Goal: Information Seeking & Learning: Check status

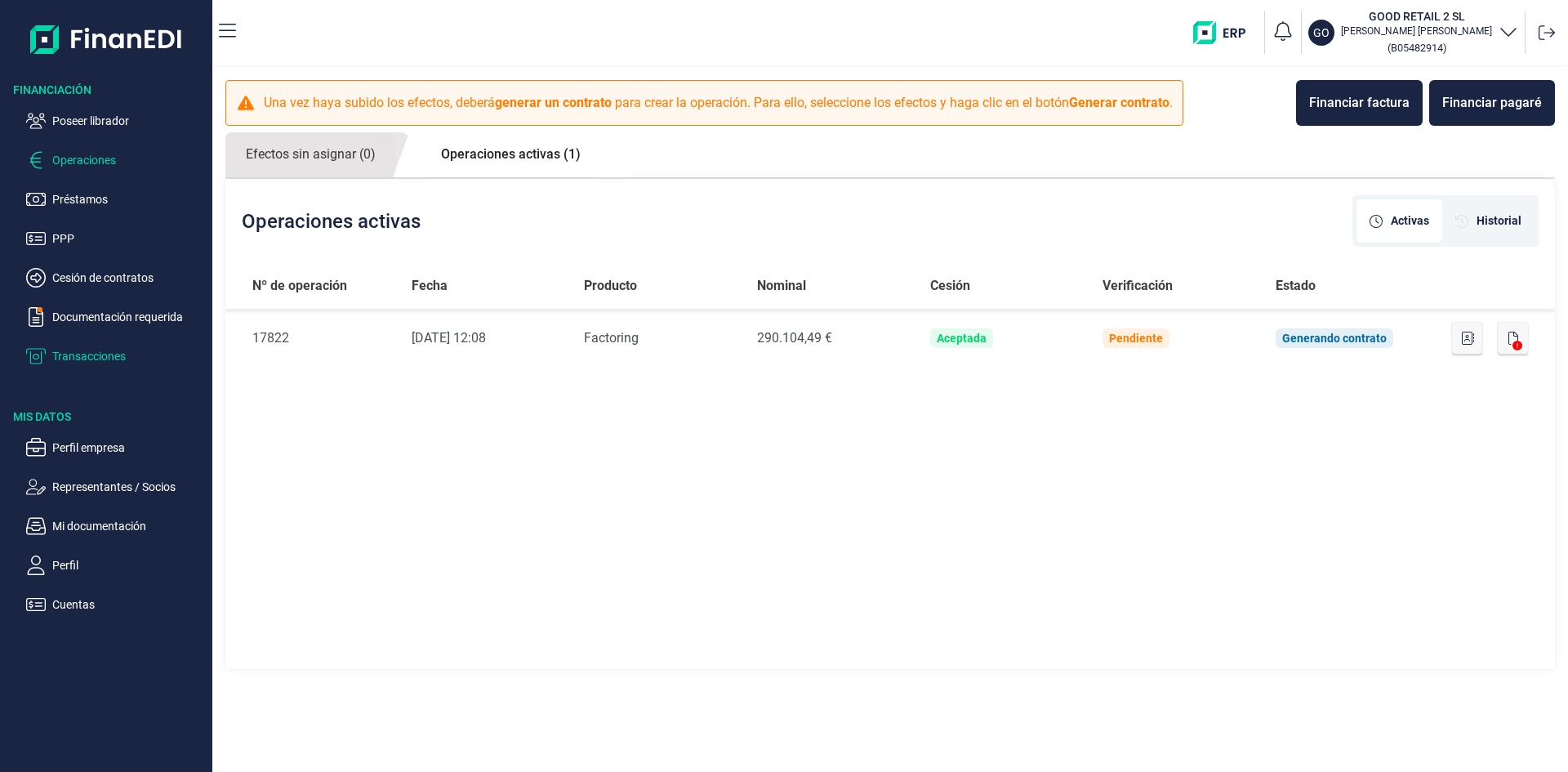
click at [97, 357] on p "Transacciones" at bounding box center [129, 356] width 154 height 19
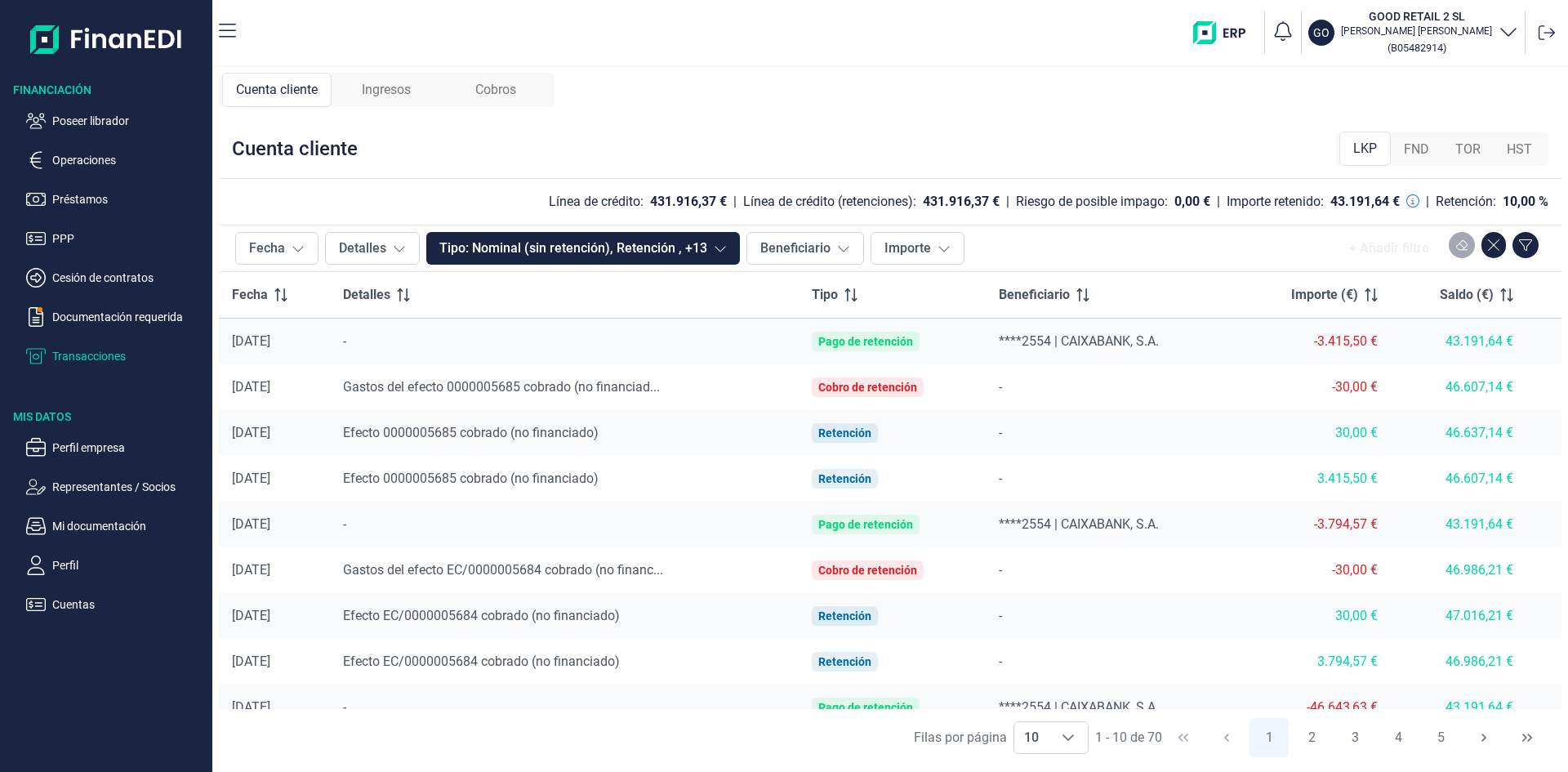
click at [392, 87] on span "Ingresos" at bounding box center [386, 90] width 49 height 19
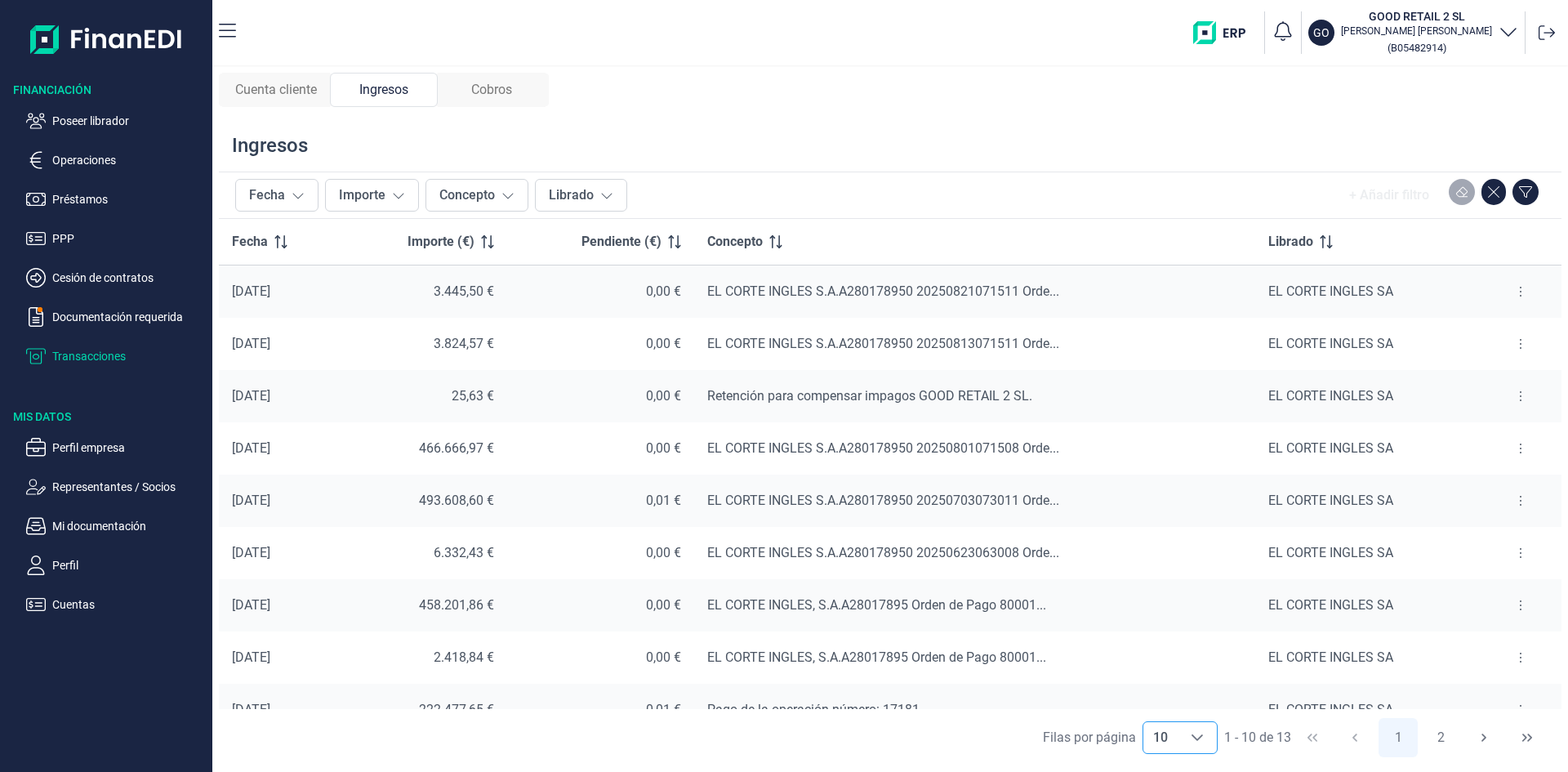
click at [1200, 734] on icon "Choose" at bounding box center [1197, 737] width 13 height 13
click at [1189, 706] on li "20" at bounding box center [1179, 701] width 75 height 39
type input "20"
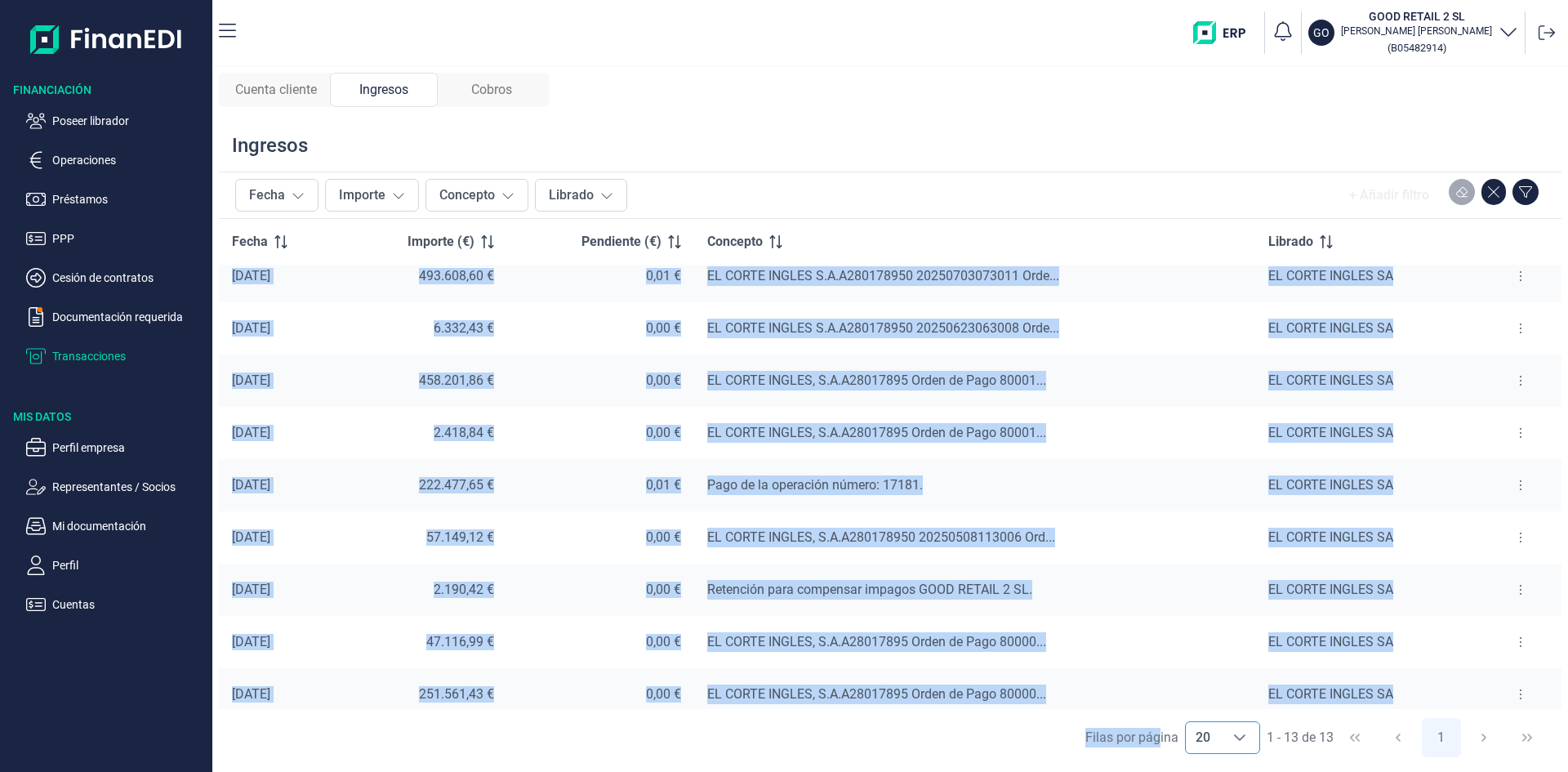
scroll to position [236, 0]
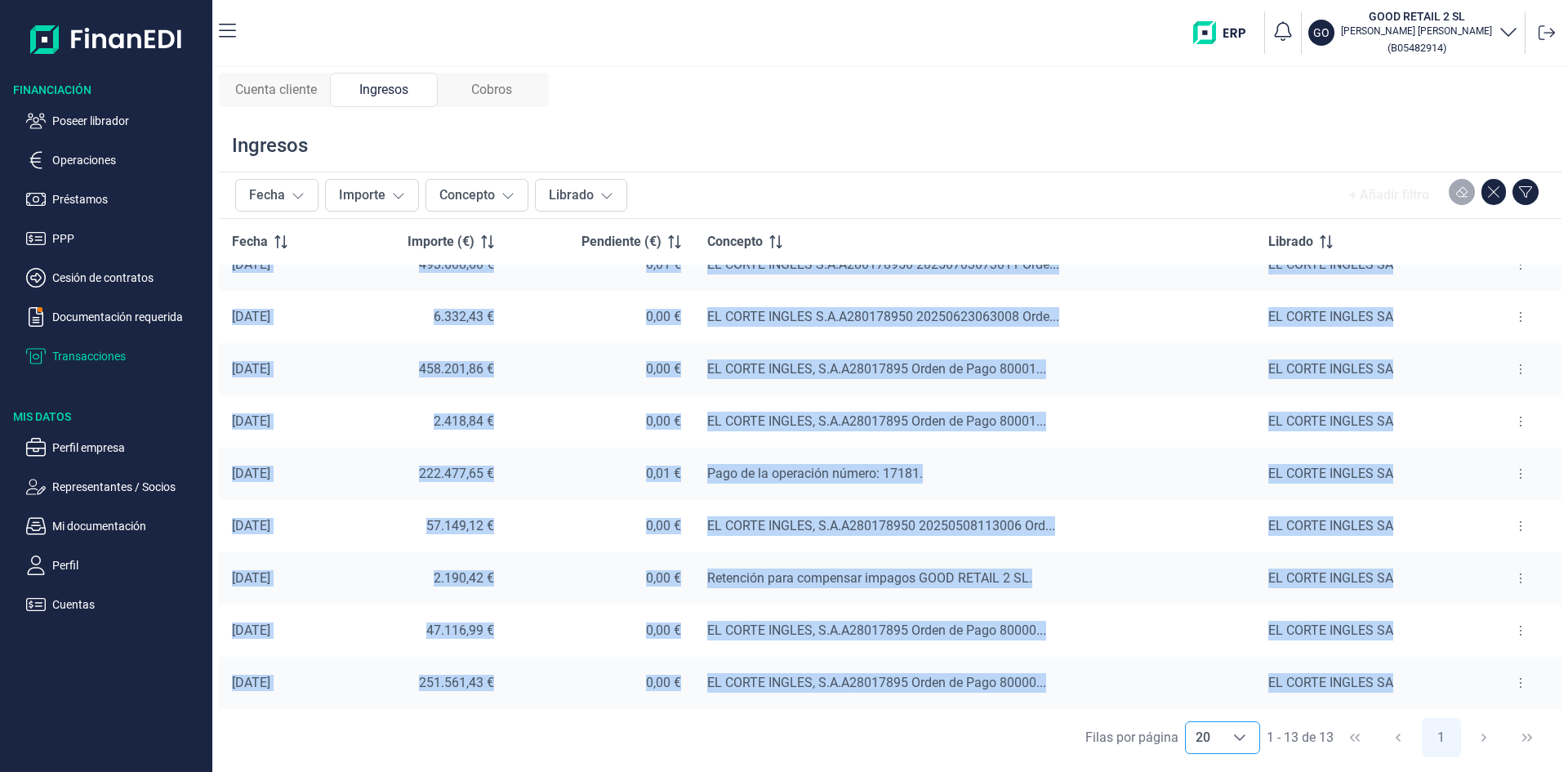
drag, startPoint x: 229, startPoint y: 291, endPoint x: 1395, endPoint y: 698, distance: 1235.0
click at [1395, 698] on tbody "[DATE] 3.445,50 € 0,00 € EL CORTE INGLES S.A.A280178950 20250821071511 Orde... …" at bounding box center [890, 370] width 1343 height 680
copy tbody "69/60/4765 0.489,37 € 3,06 € LO IPSUM DOLORS A.C.A617571716 35834892713640 Elit…"
